Goal: Find contact information: Find contact information

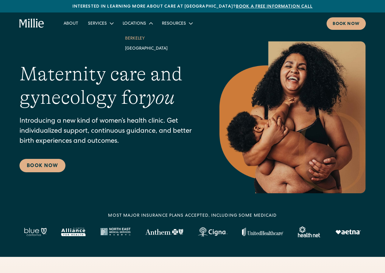
click at [139, 39] on link "Berkeley" at bounding box center [146, 38] width 52 height 10
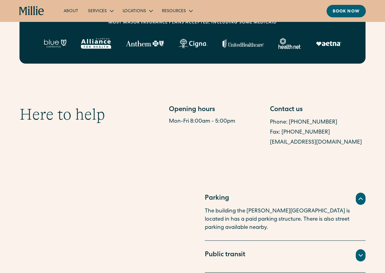
scroll to position [274, 0]
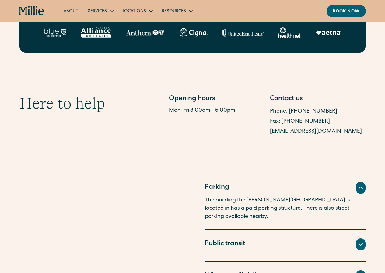
click at [286, 159] on section "Here to help Opening hours Mon-Fri 8:00am - 5:00pm Contact us Phone: [PHONE_NUM…" at bounding box center [192, 115] width 385 height 101
click at [269, 101] on div "Opening hours Mon-Fri 8:00am - 5:00pm Contact us Phone: [PHONE_NUMBER] Fax: [PH…" at bounding box center [267, 115] width 197 height 43
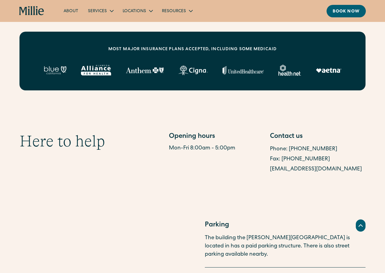
scroll to position [183, 0]
